Goal: Navigation & Orientation: Find specific page/section

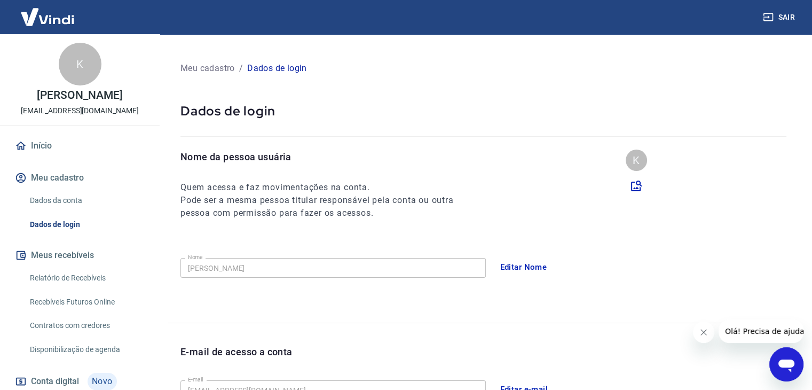
click at [60, 12] on img at bounding box center [47, 17] width 69 height 33
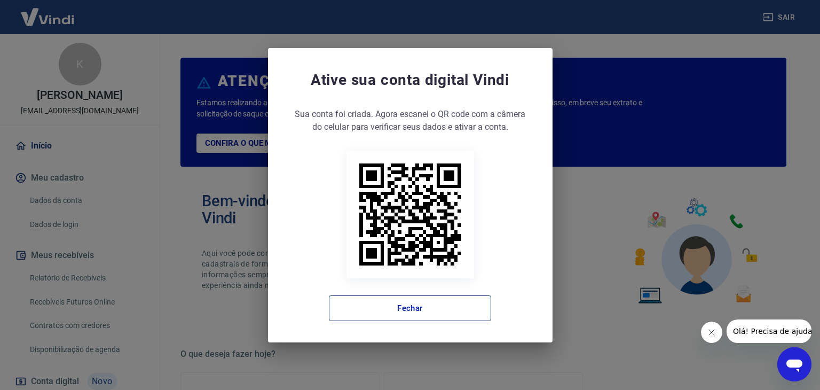
click at [429, 310] on button "Fechar" at bounding box center [410, 308] width 162 height 26
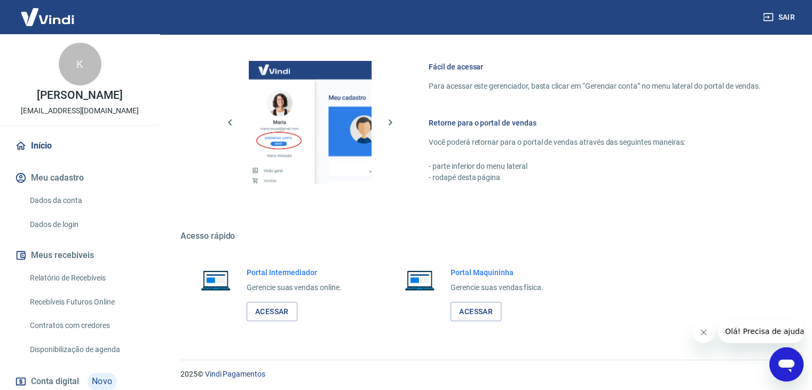
scroll to position [564, 0]
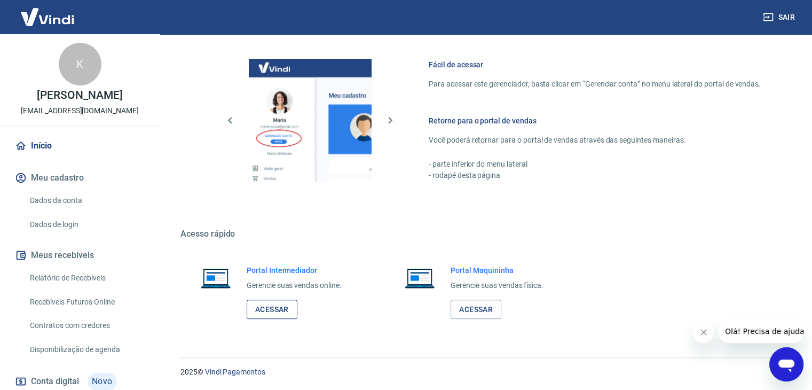
click at [275, 310] on link "Acessar" at bounding box center [272, 309] width 51 height 20
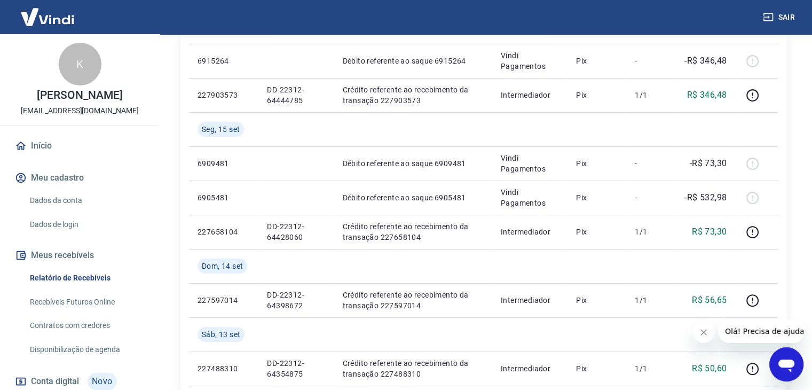
scroll to position [210, 0]
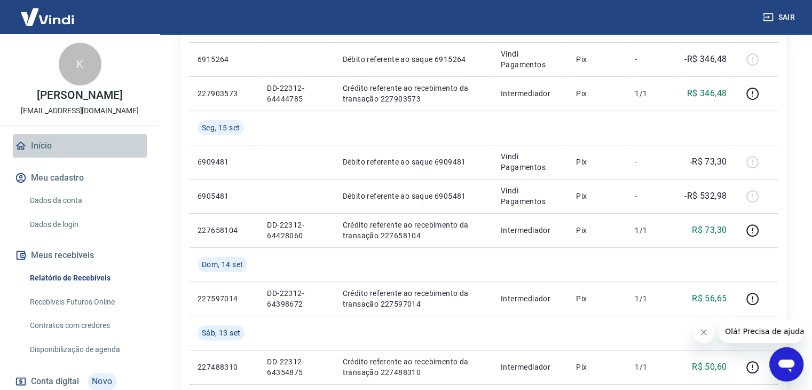
click at [124, 154] on link "Início" at bounding box center [80, 145] width 134 height 23
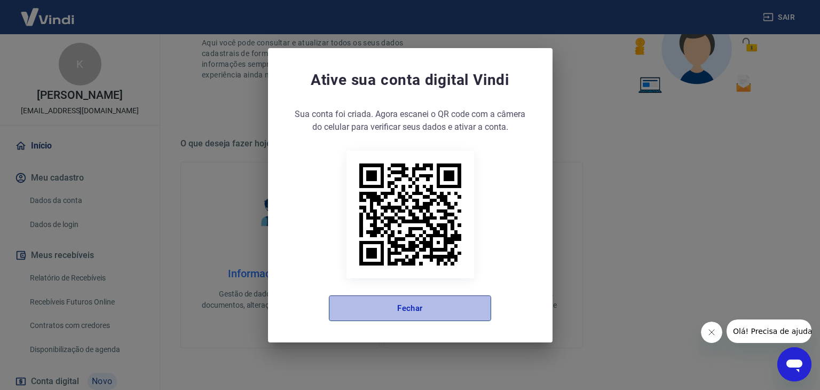
click at [403, 304] on button "Fechar" at bounding box center [410, 308] width 162 height 26
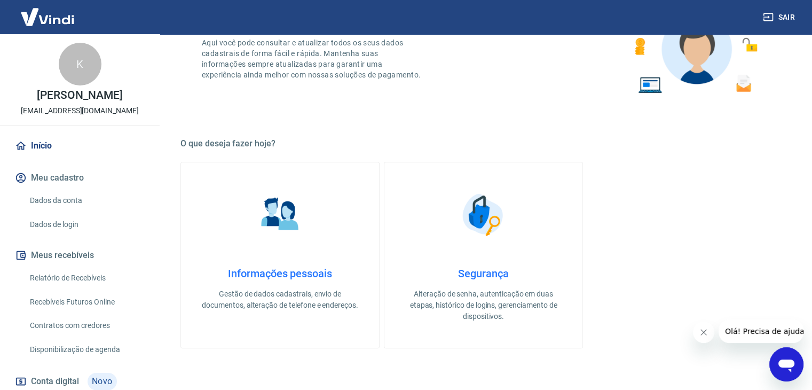
click at [60, 13] on img at bounding box center [47, 17] width 69 height 33
click at [48, 22] on img at bounding box center [47, 17] width 69 height 33
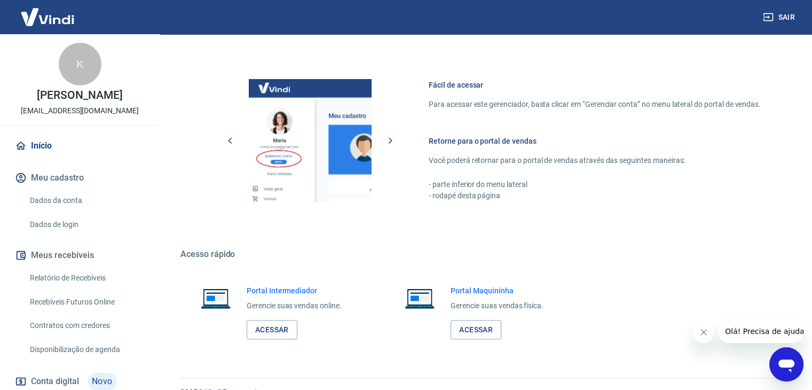
scroll to position [564, 0]
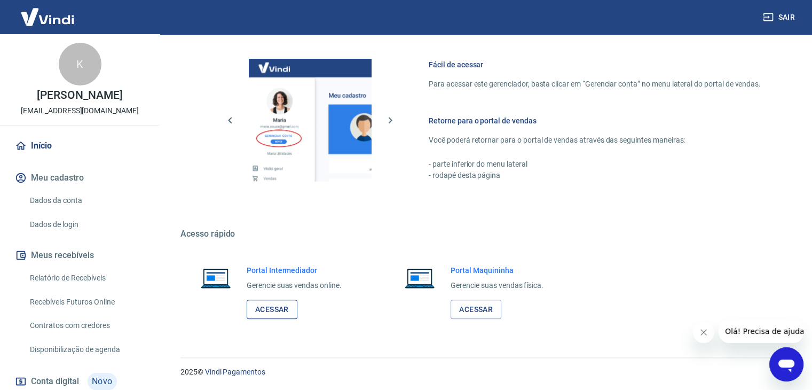
click at [275, 305] on link "Acessar" at bounding box center [272, 309] width 51 height 20
